Goal: Task Accomplishment & Management: Manage account settings

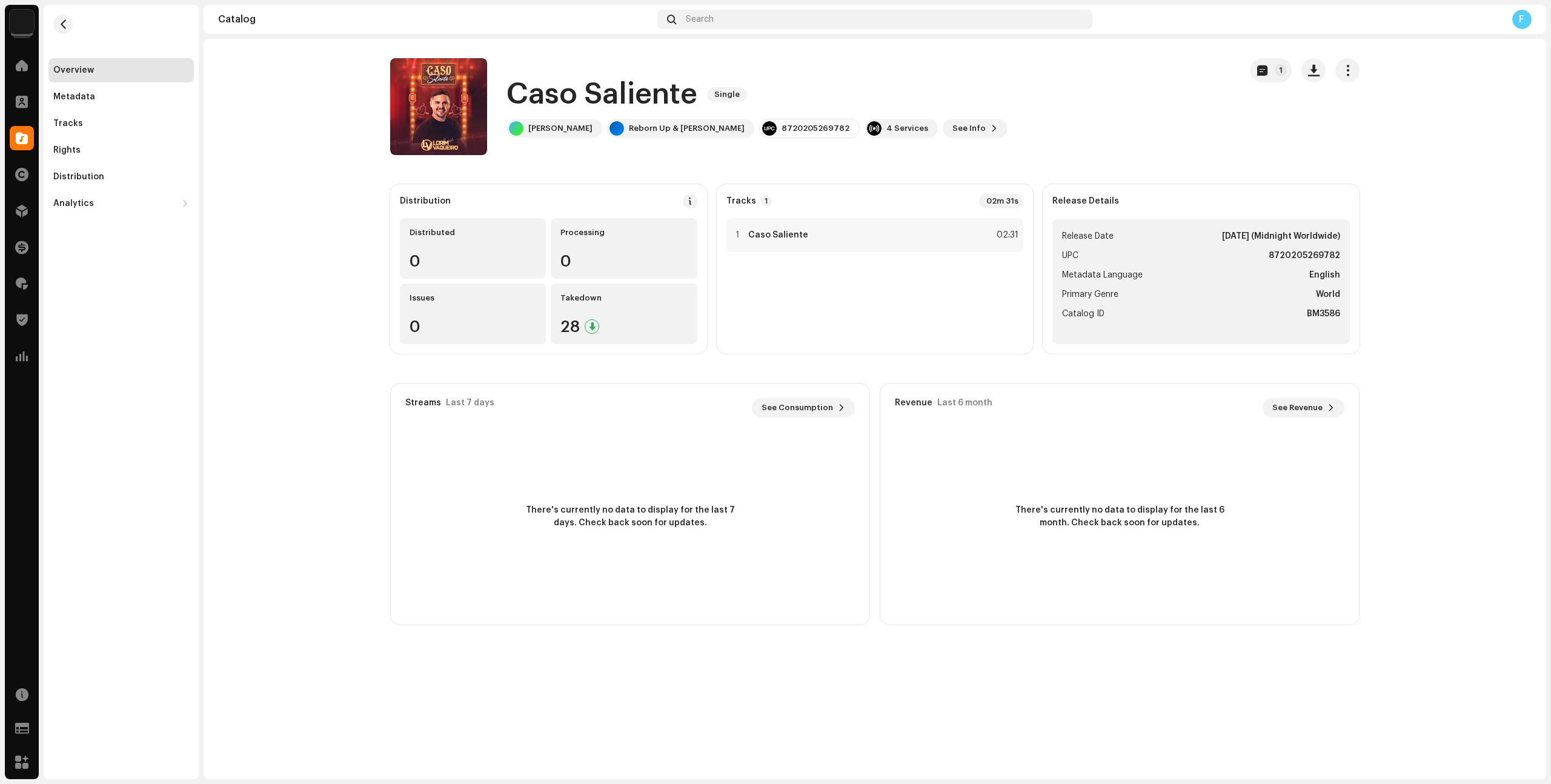
click at [28, 24] on img at bounding box center [22, 22] width 24 height 24
click at [212, 23] on span at bounding box center [215, 27] width 7 height 10
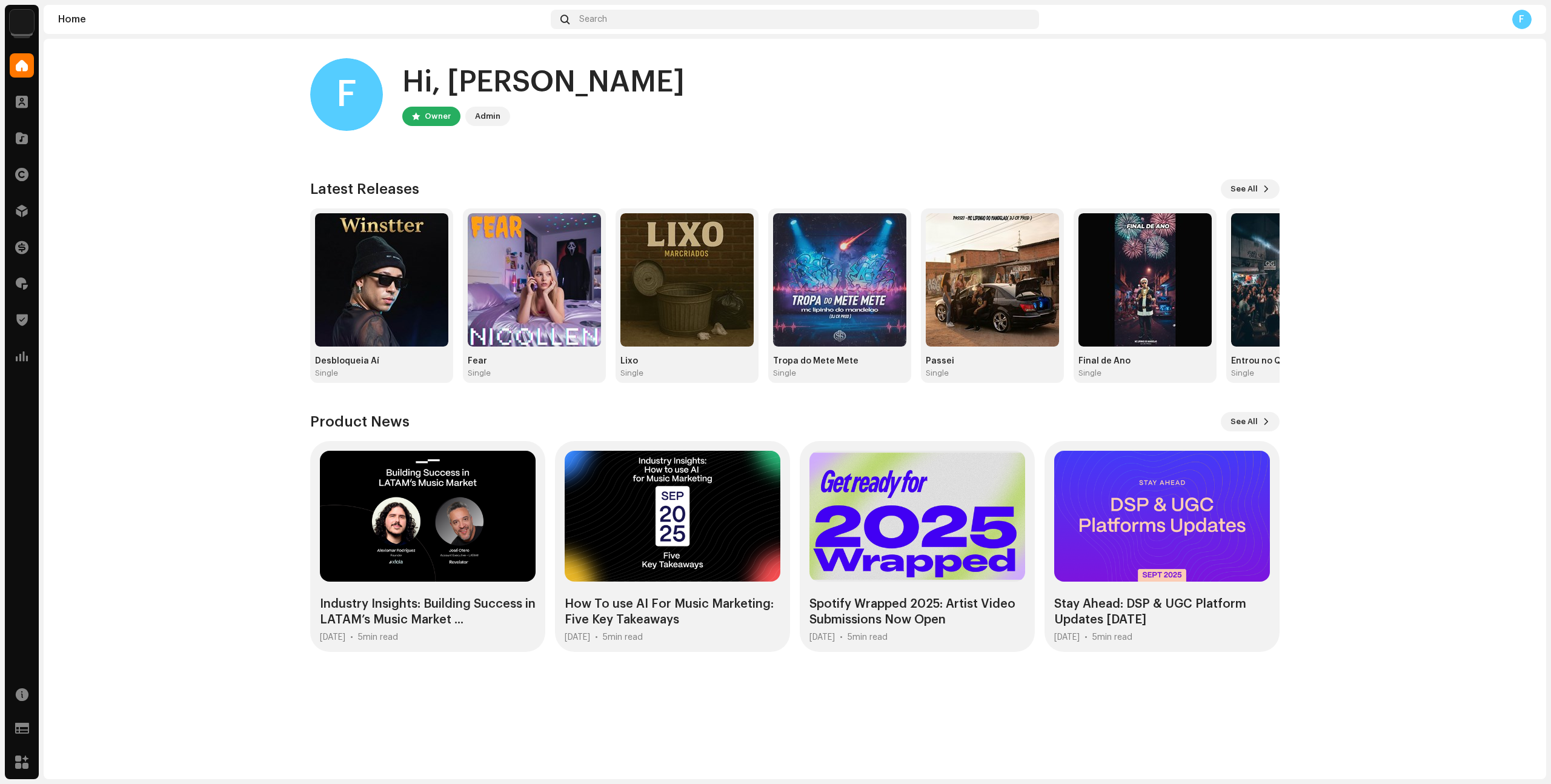
click at [123, 164] on home-home "F Hi, [PERSON_NAME] Owner Admin Check out the latest Product Updates for Check …" at bounding box center [795, 355] width 1503 height 632
click at [17, 27] on img at bounding box center [22, 22] width 24 height 24
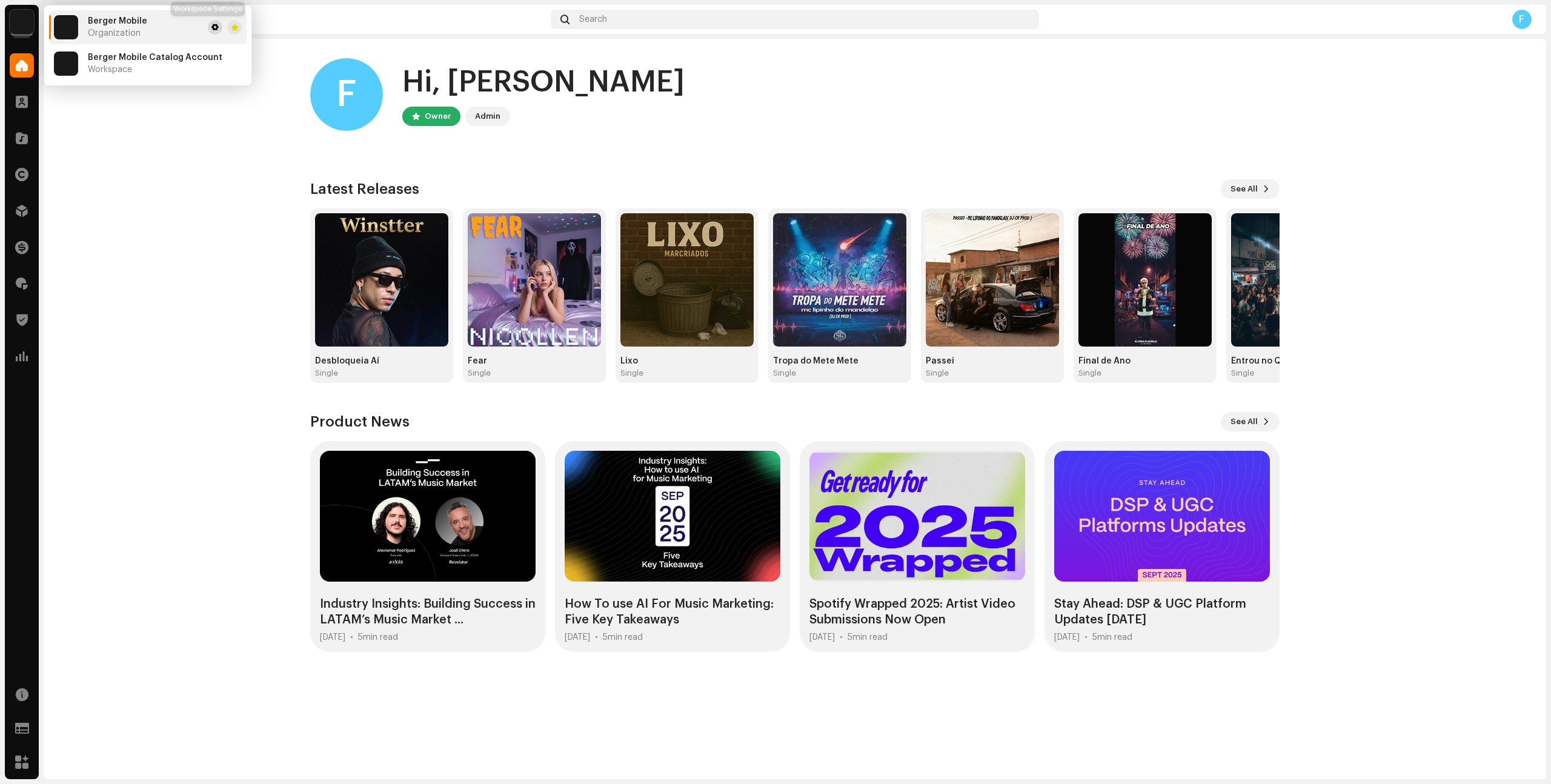
click at [208, 27] on button at bounding box center [215, 27] width 15 height 15
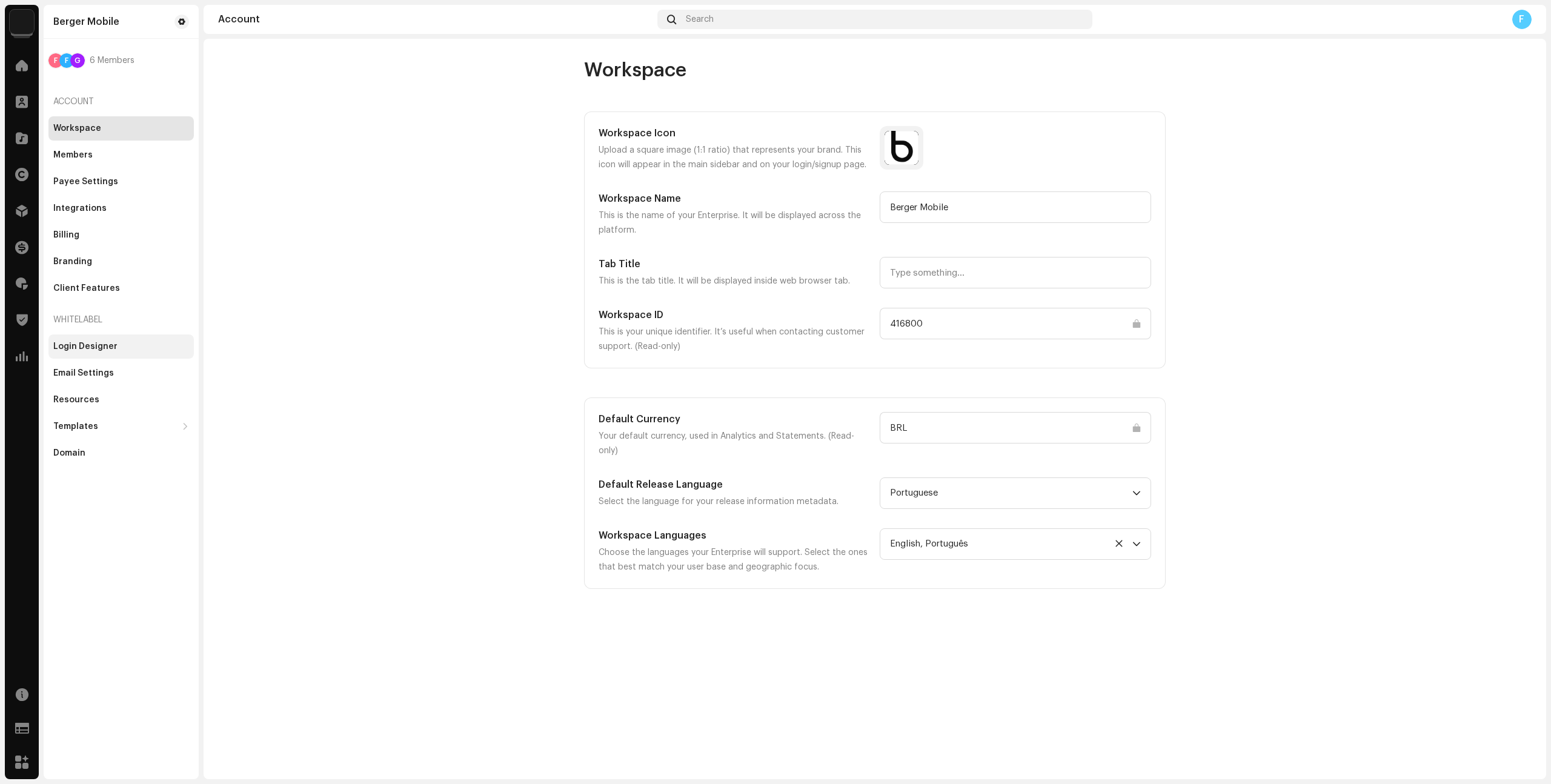
click at [95, 345] on div "Login Designer" at bounding box center [85, 346] width 64 height 10
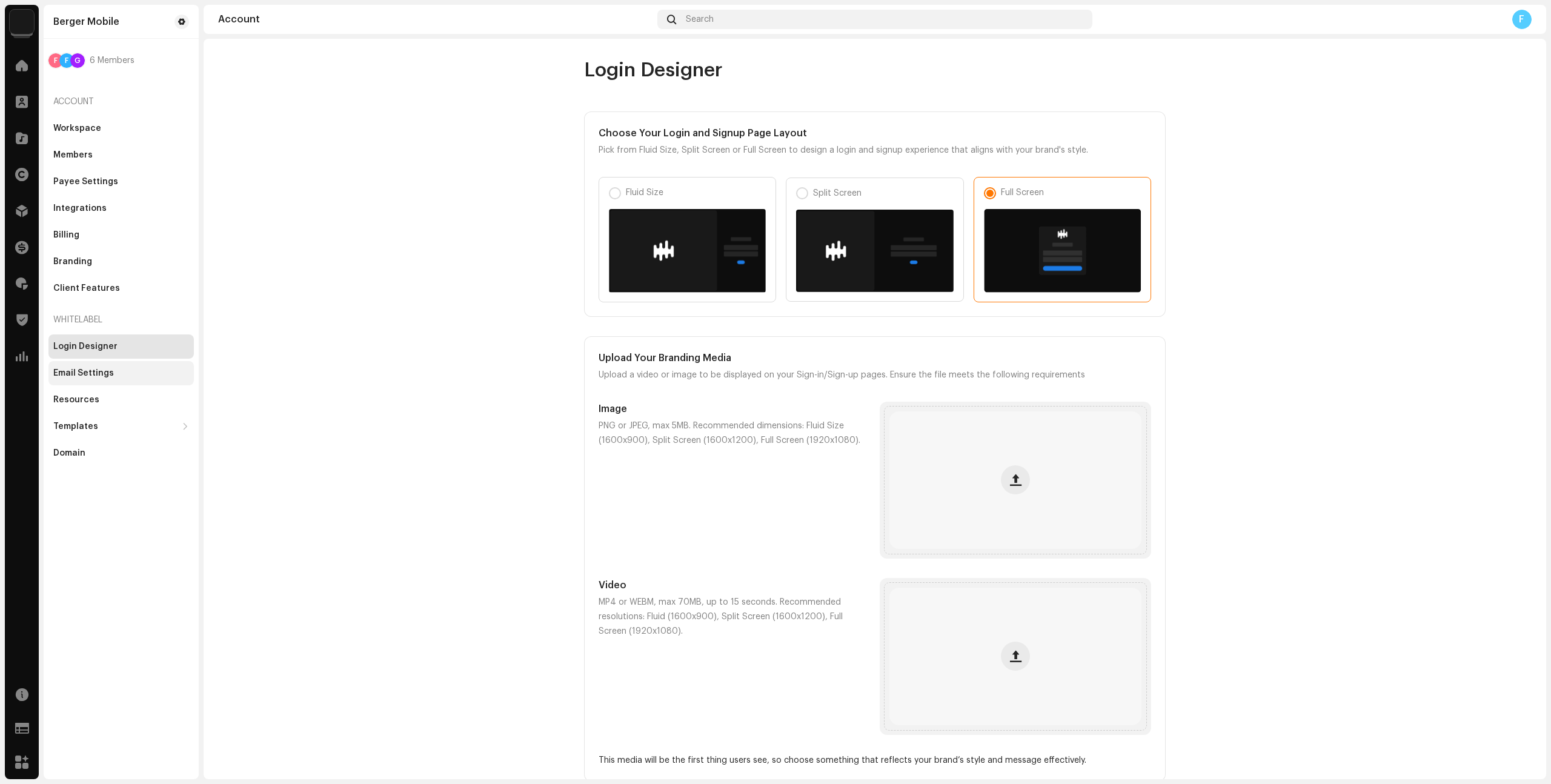
click at [136, 374] on div "Email Settings" at bounding box center [121, 373] width 136 height 10
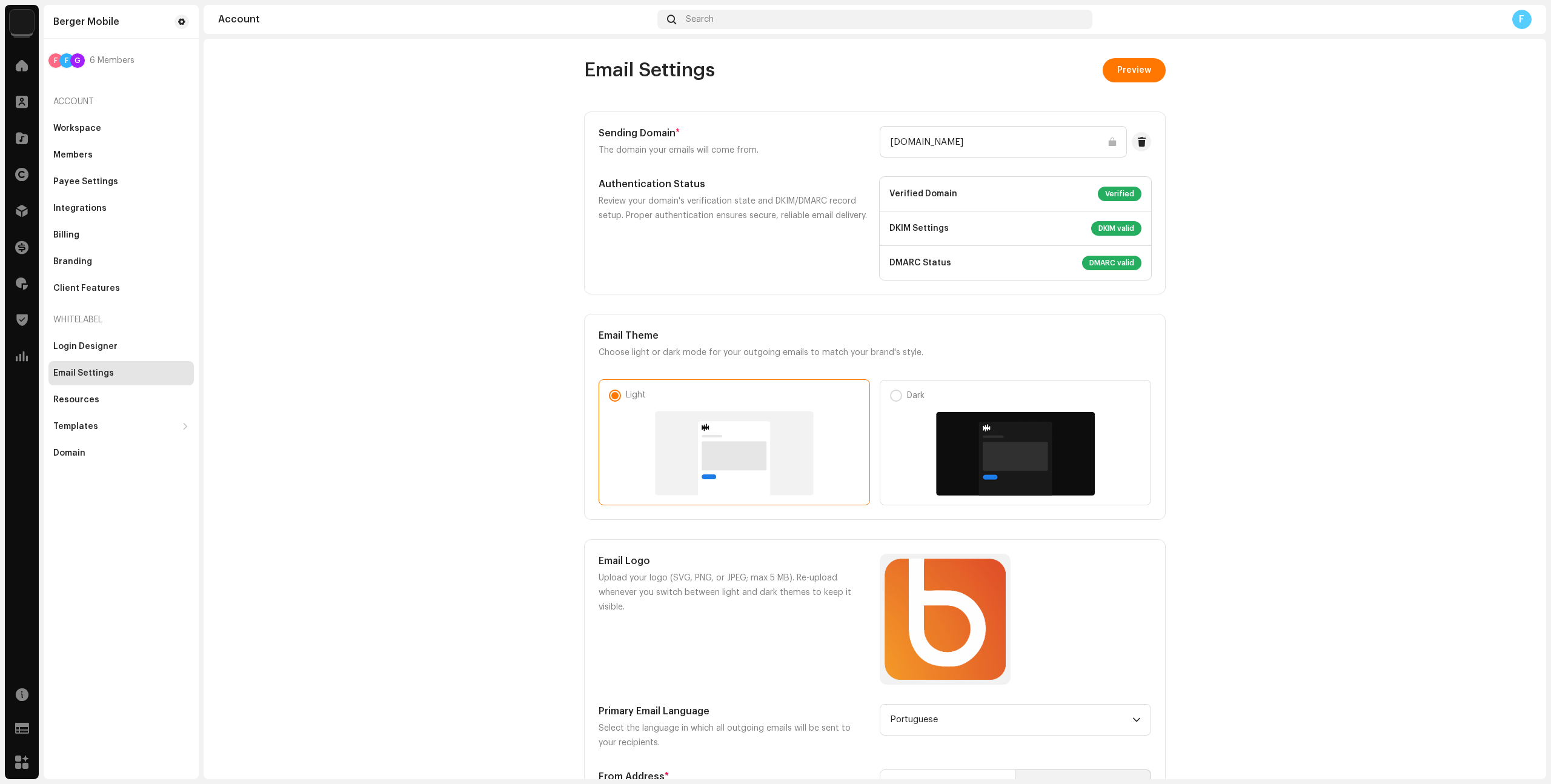
drag, startPoint x: 1372, startPoint y: 152, endPoint x: 1176, endPoint y: 116, distance: 199.3
click at [1128, 74] on span "Preview" at bounding box center [1134, 70] width 34 height 24
